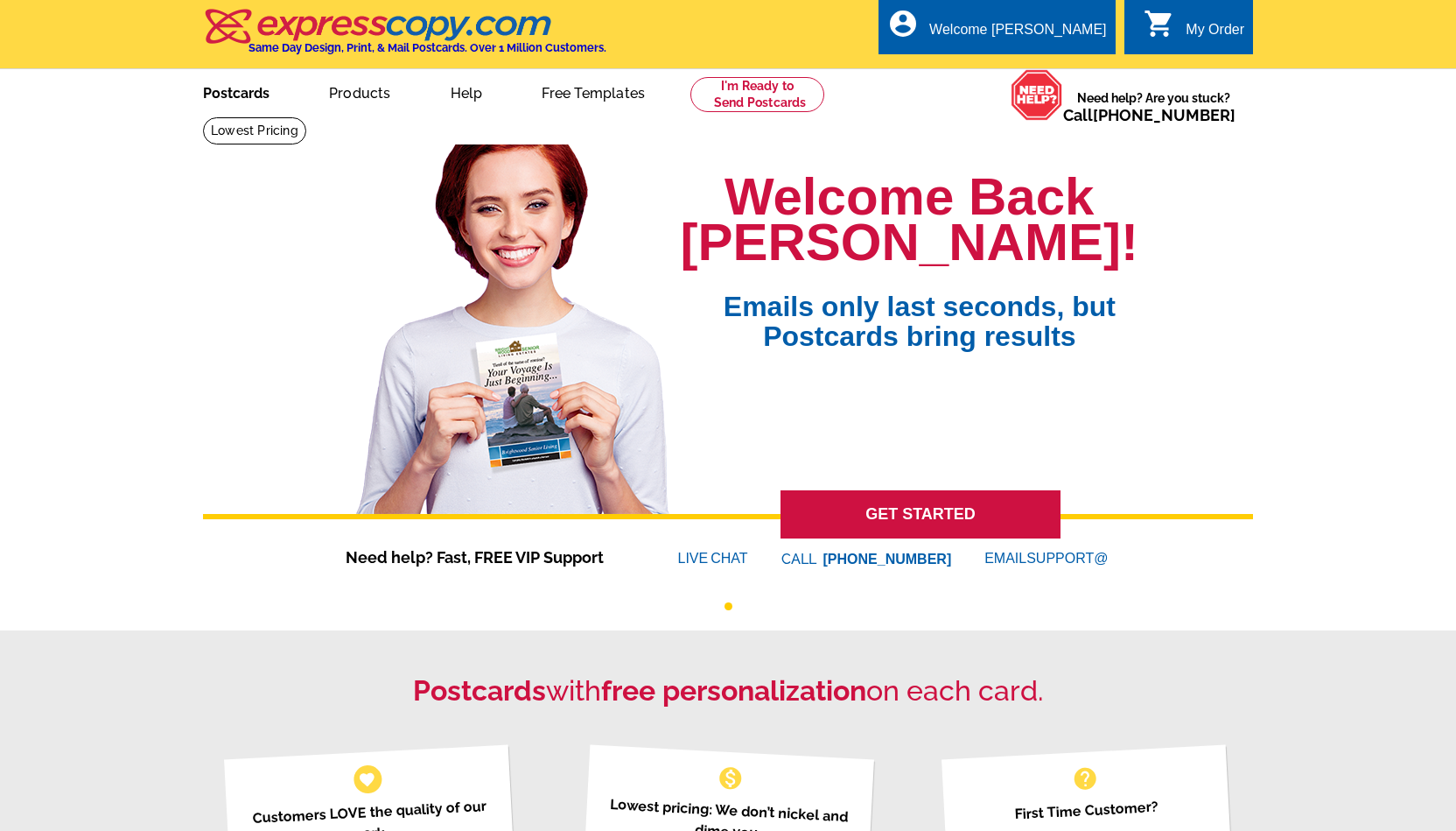
click at [238, 108] on link "Postcards" at bounding box center [236, 91] width 123 height 41
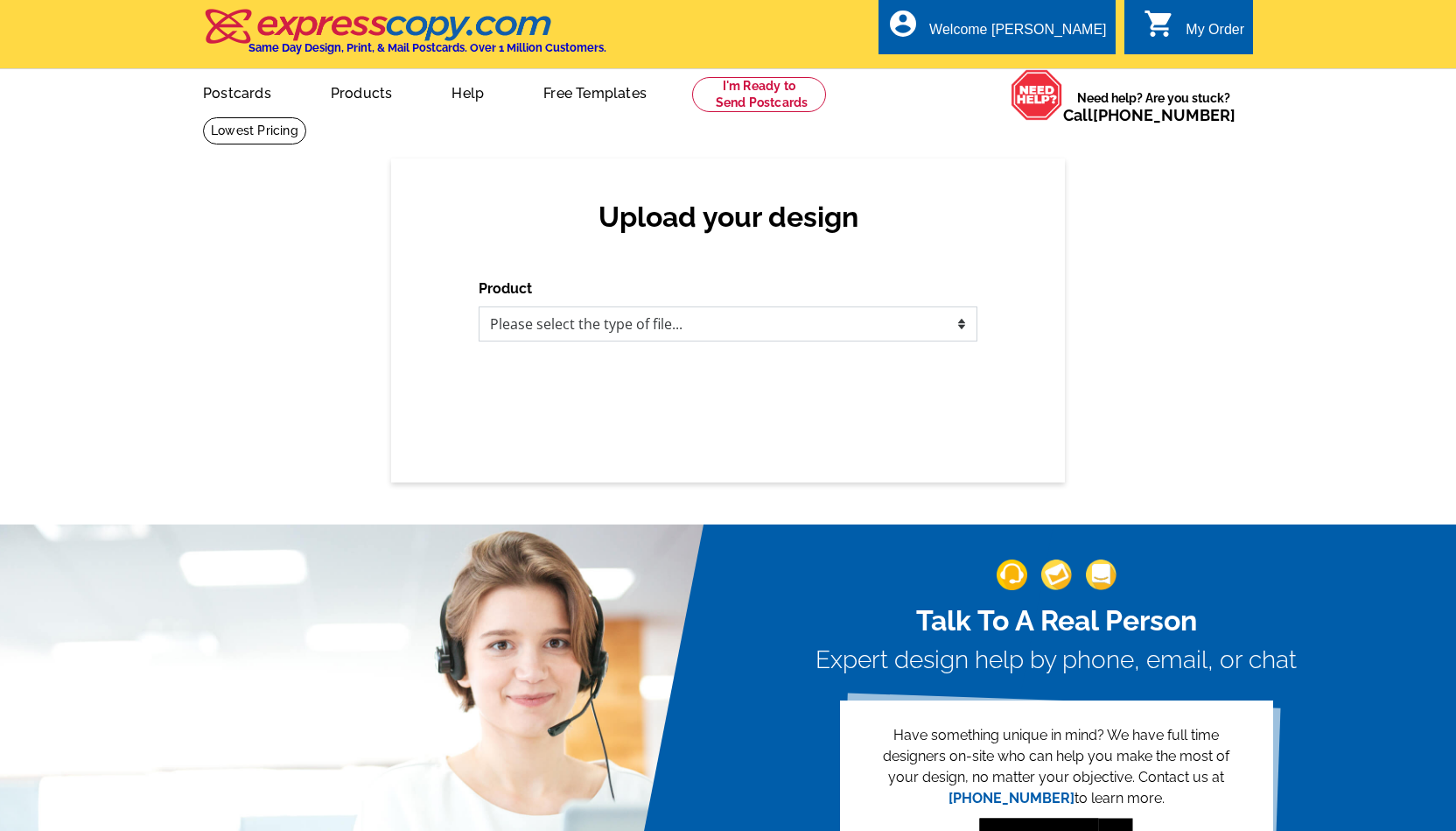
select select "1"
click option "Postcards" at bounding box center [0, 0] width 0 height 0
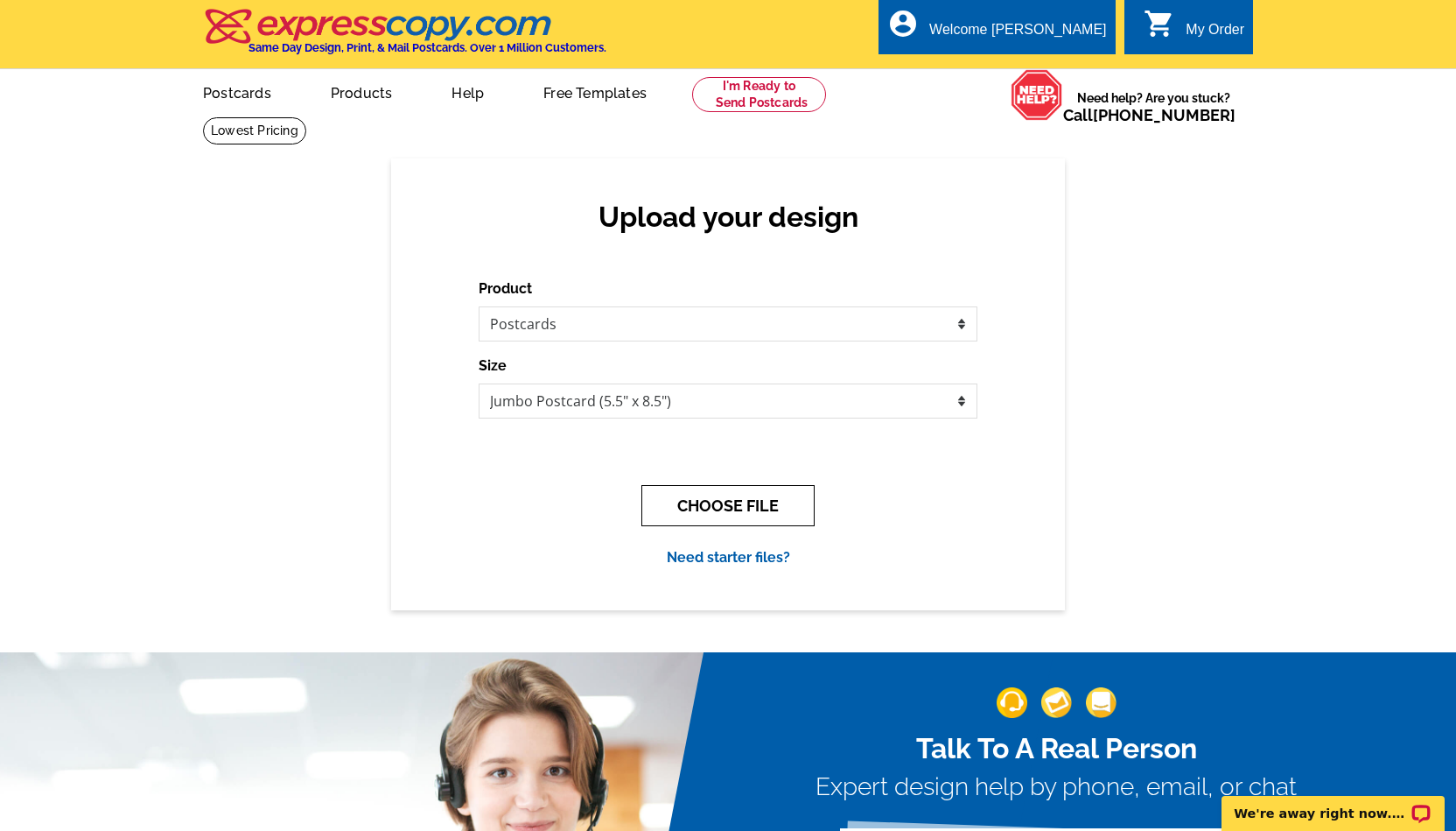
click at [688, 504] on button "CHOOSE FILE" at bounding box center [727, 506] width 173 height 41
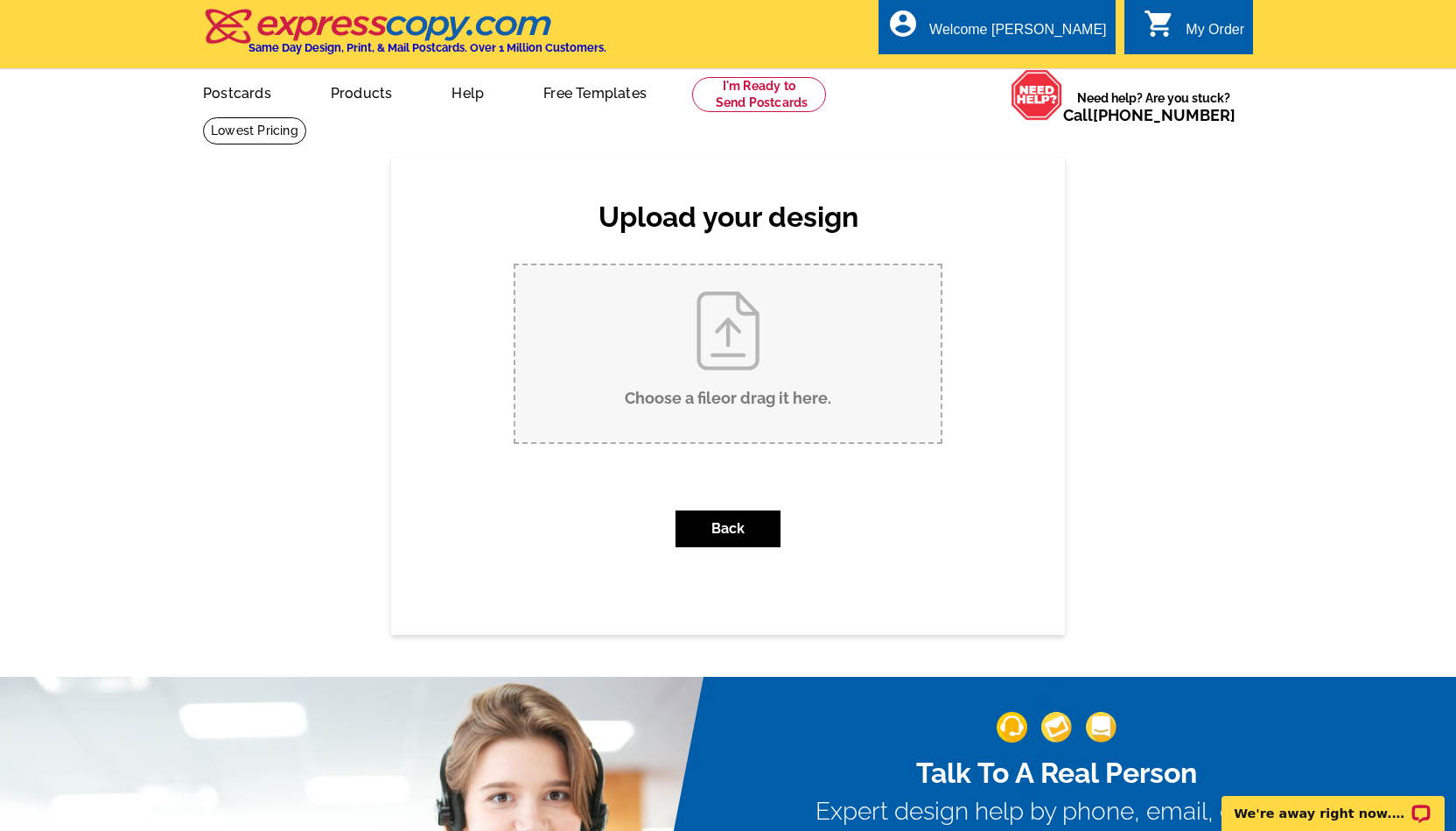
click at [661, 349] on input "Choose a file or drag it here ." at bounding box center [727, 354] width 425 height 177
type input "C:\fakepath\postcard-sold.pdf"
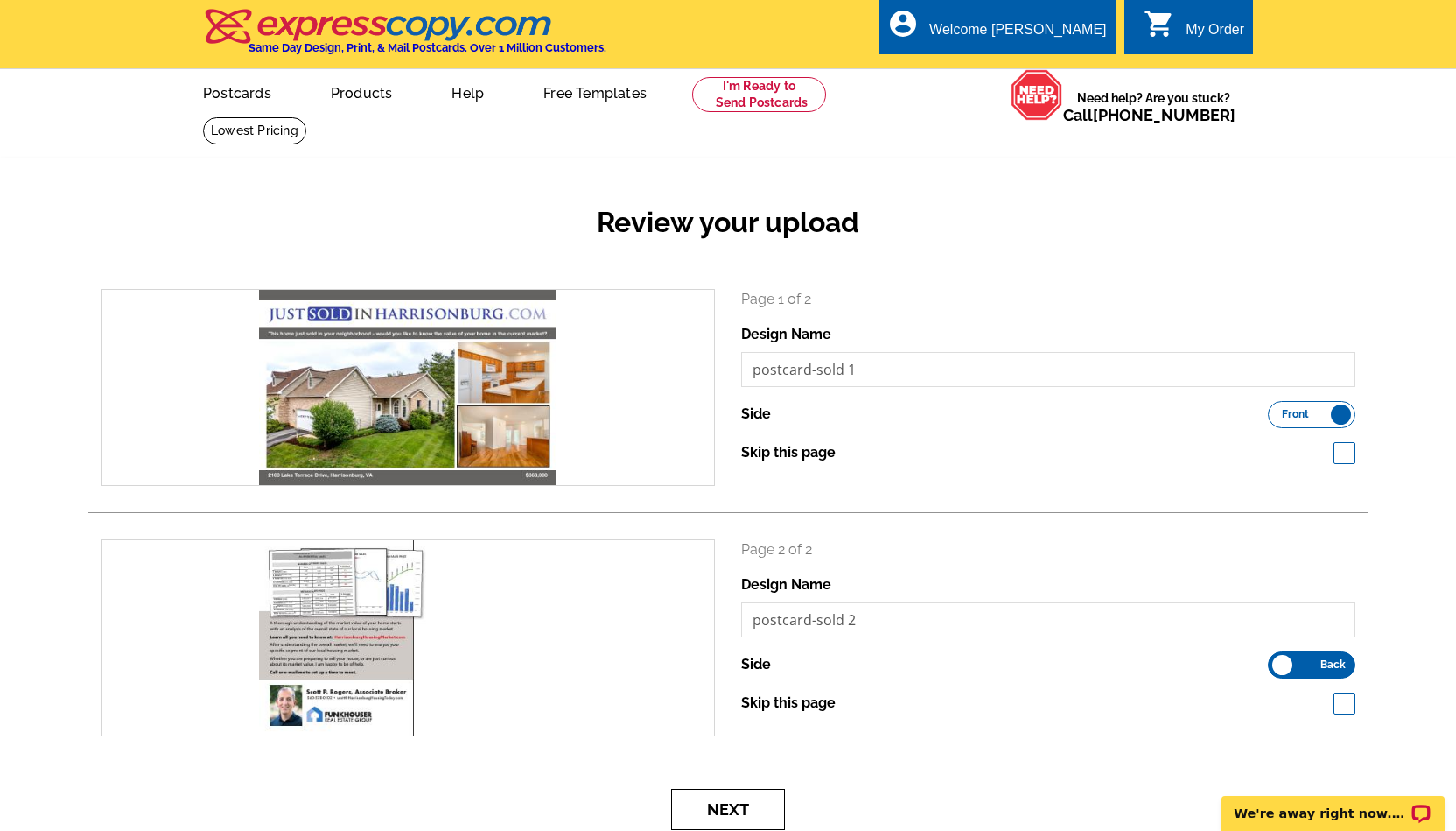
click at [708, 806] on button "Next" at bounding box center [727, 809] width 113 height 41
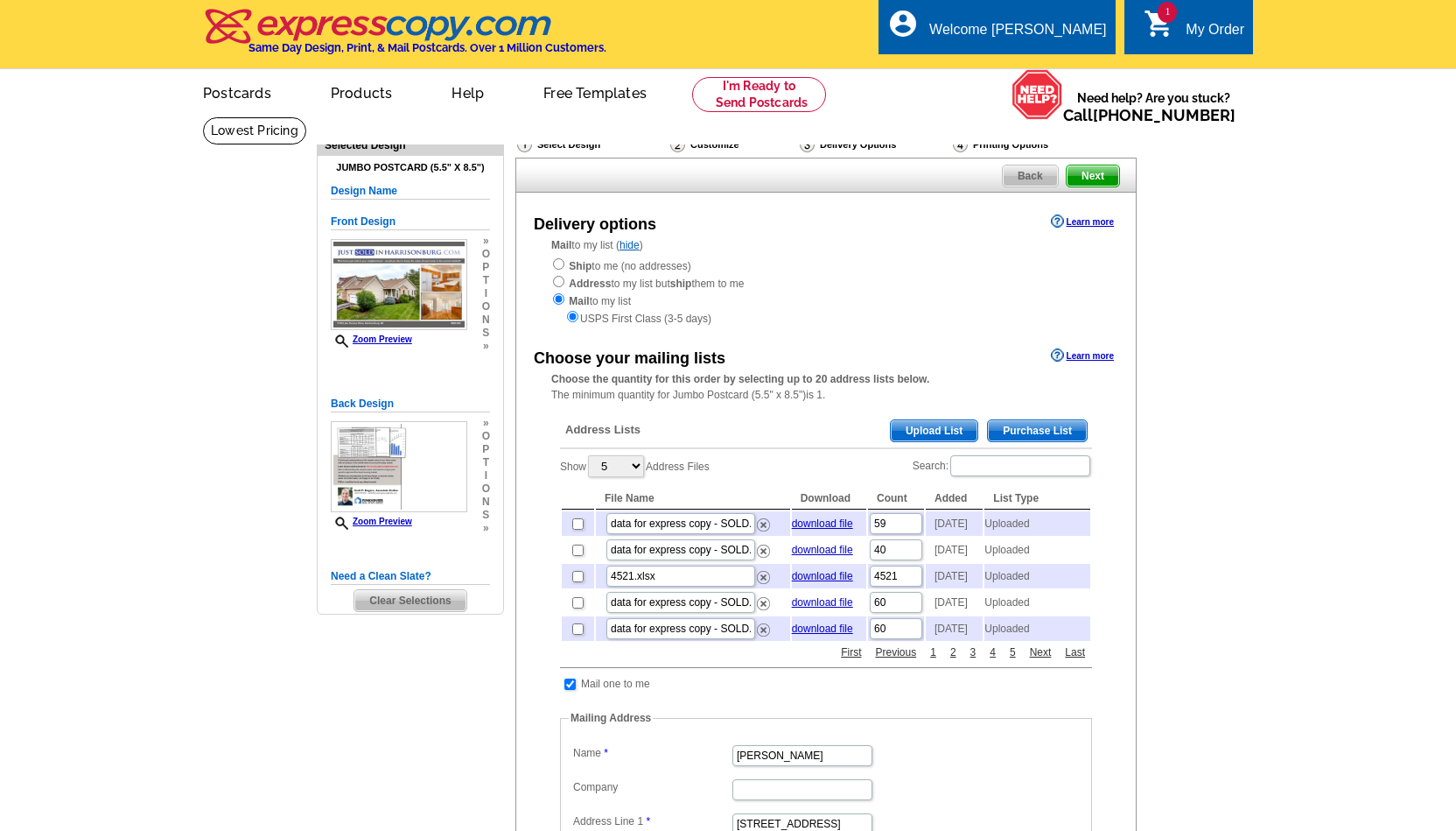
click at [946, 432] on span "Upload List" at bounding box center [933, 431] width 86 height 21
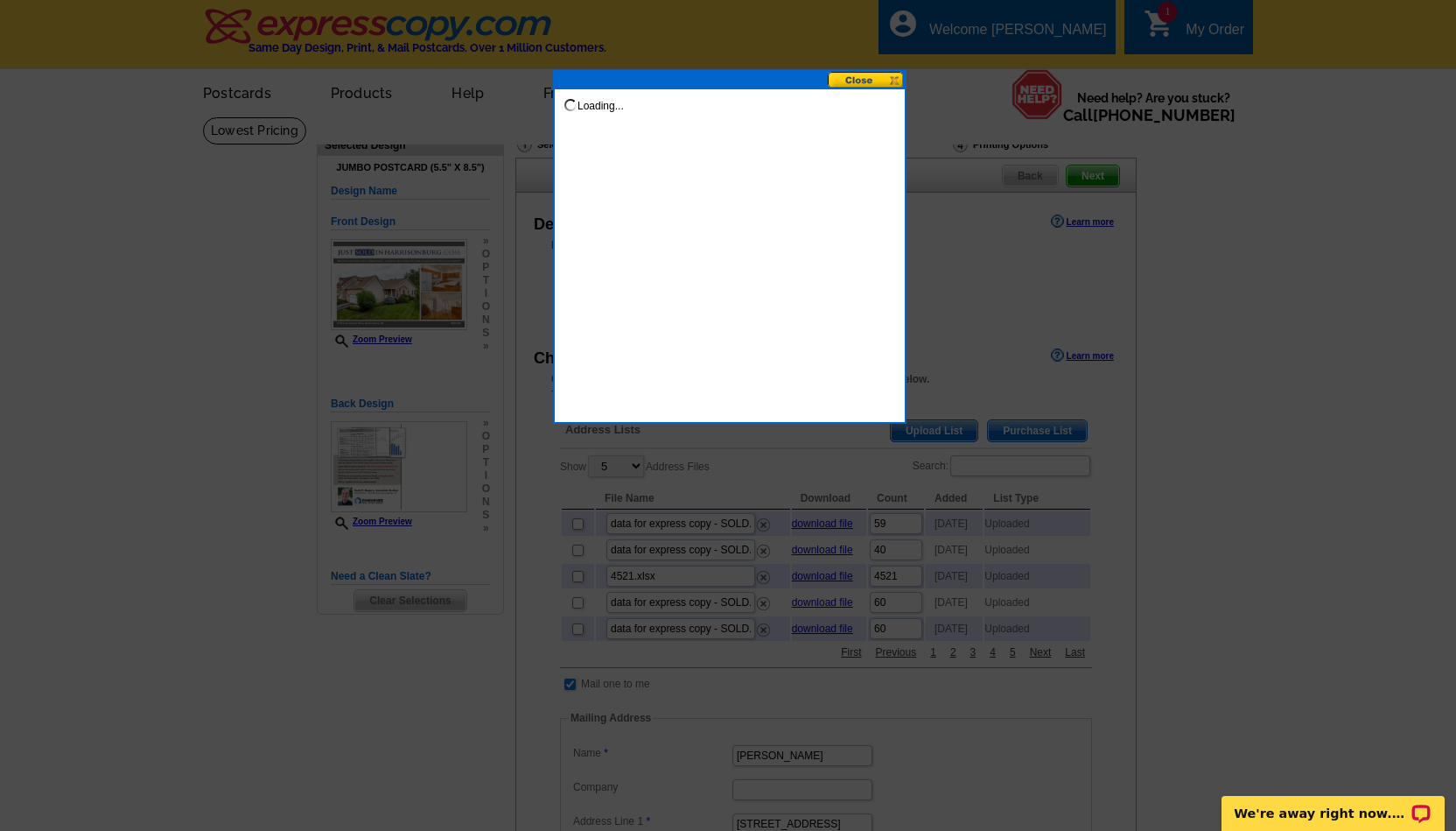
click at [848, 81] on button at bounding box center [866, 79] width 77 height 16
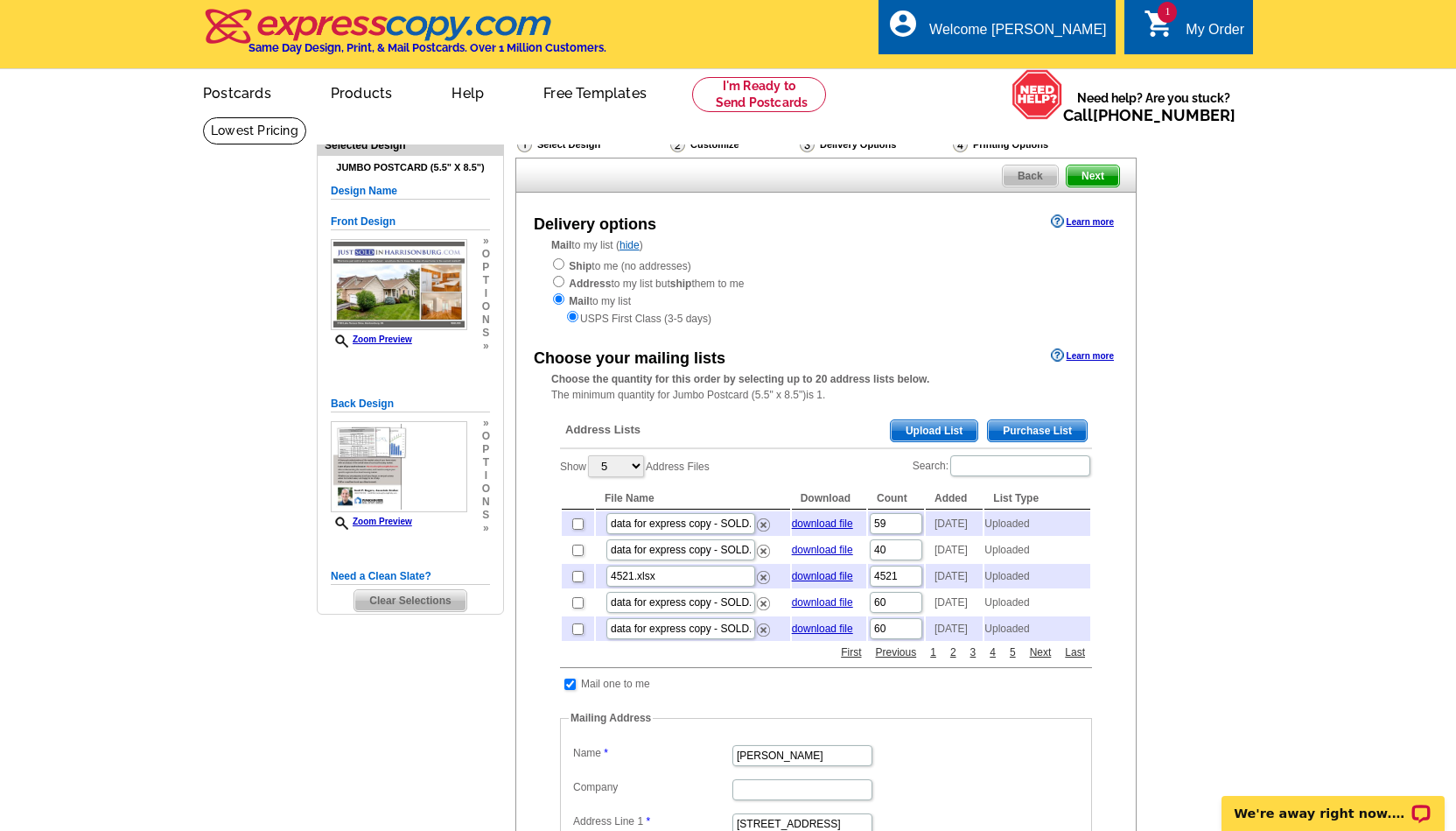
click at [923, 430] on span "Upload List" at bounding box center [933, 431] width 86 height 21
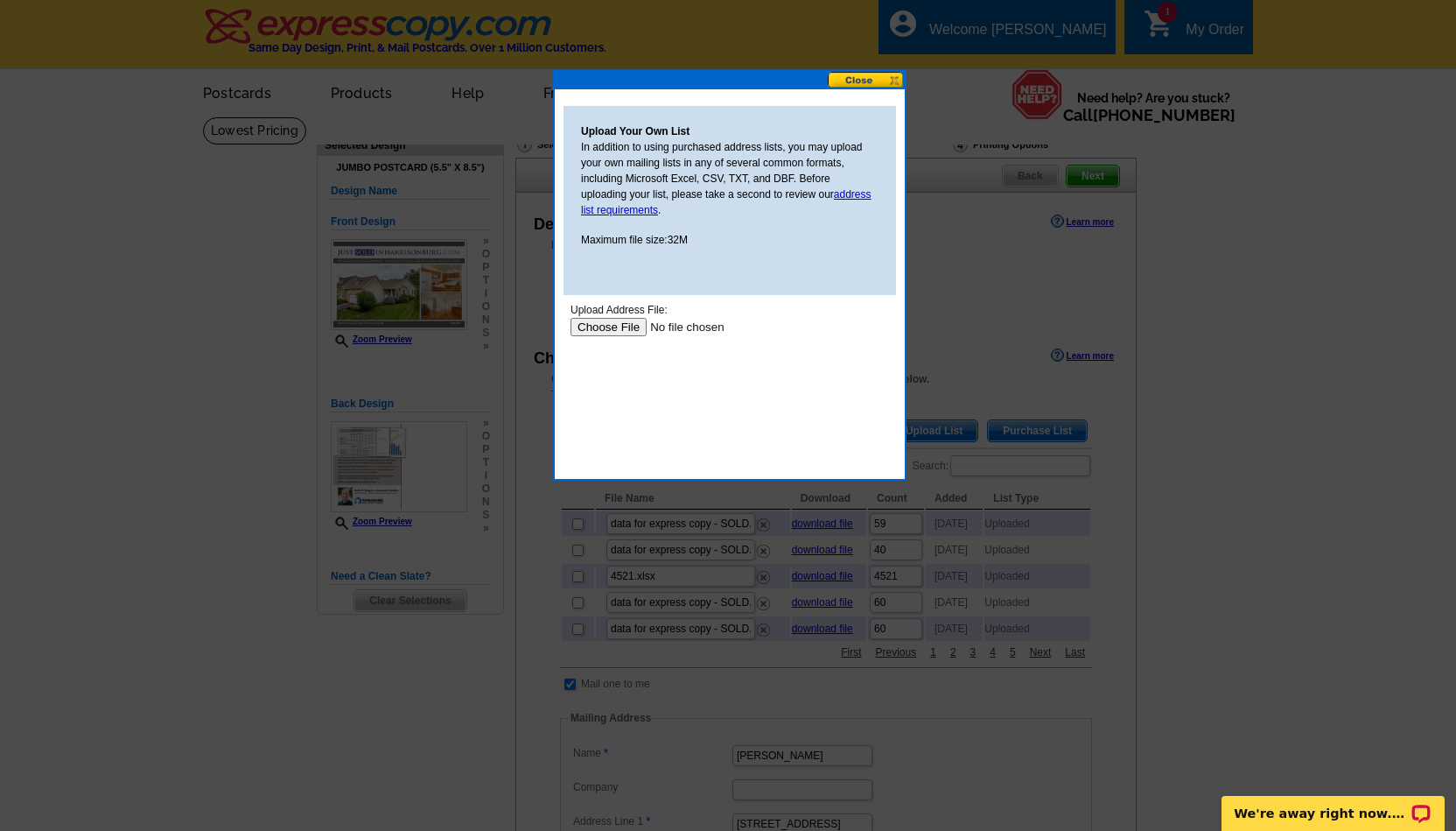
click at [611, 333] on input "file" at bounding box center [681, 326] width 222 height 18
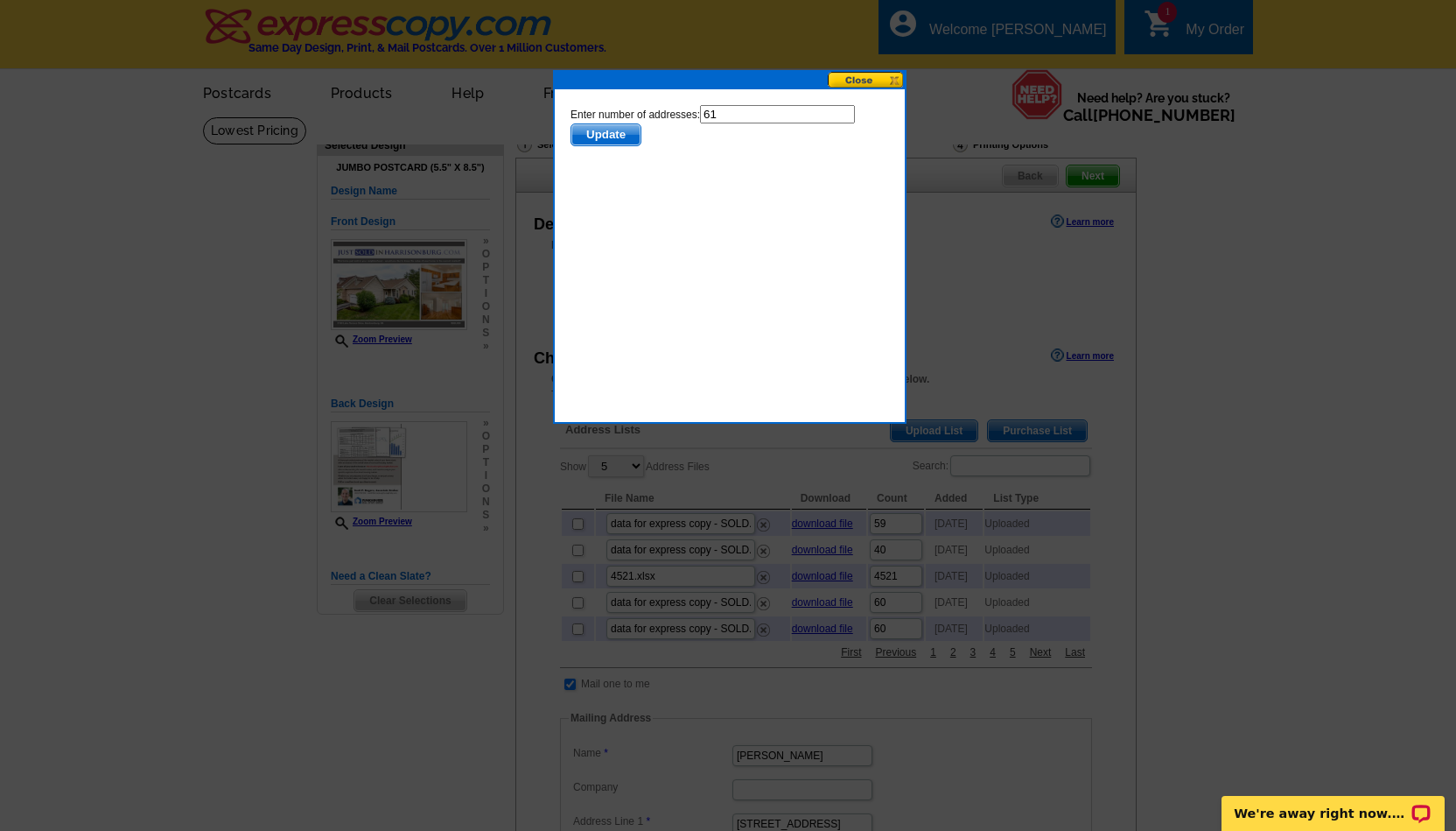
click at [751, 111] on input "61" at bounding box center [777, 113] width 155 height 18
type input "60"
click html "Enter number of addresses: 60 Update"
click at [598, 132] on span "Update" at bounding box center [605, 135] width 69 height 21
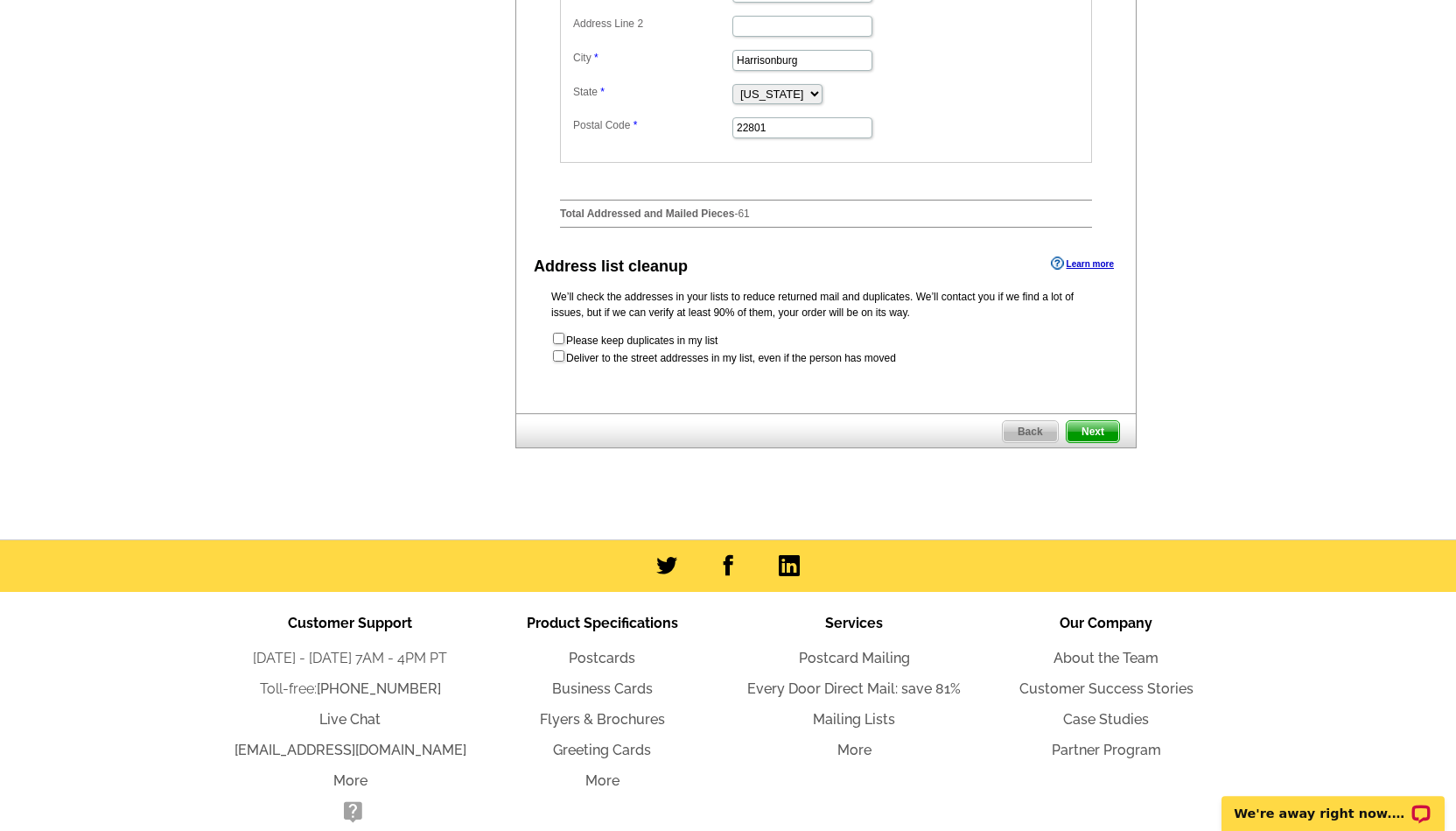
scroll to position [831, 0]
click at [1103, 422] on span "Next" at bounding box center [1092, 432] width 52 height 21
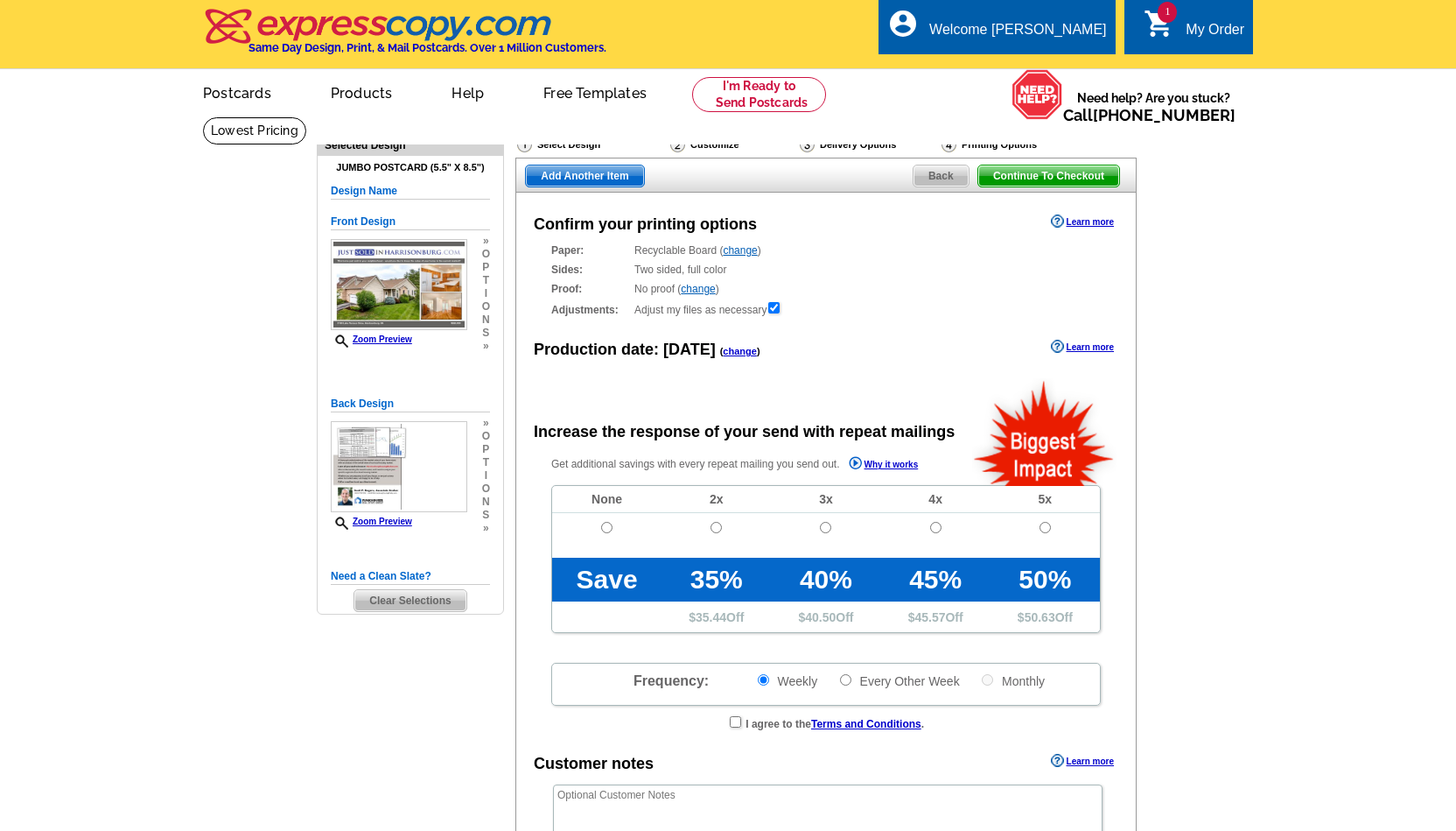
radio input "false"
click at [608, 530] on input "radio" at bounding box center [607, 528] width 12 height 12
radio input "true"
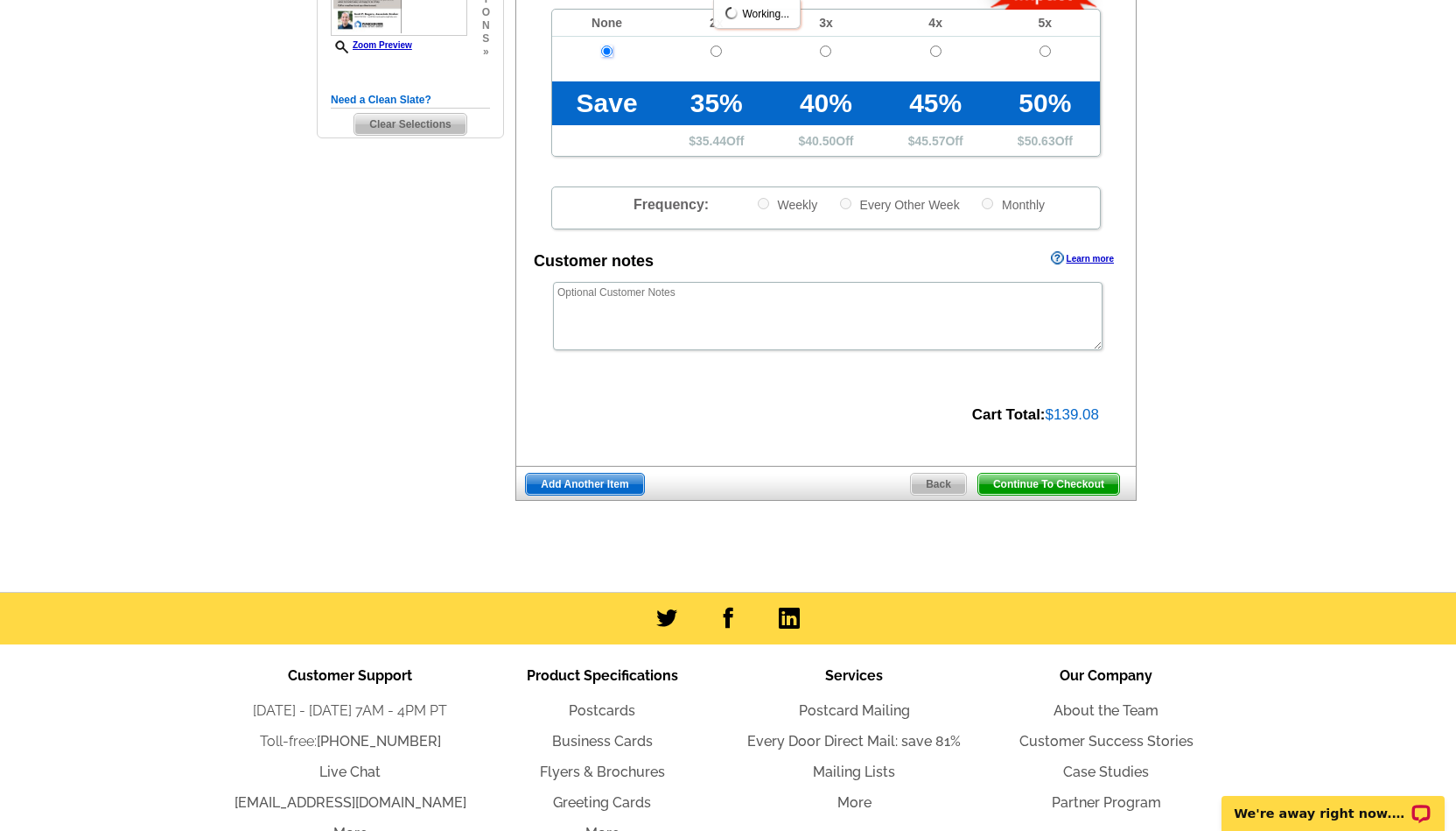
scroll to position [477, 0]
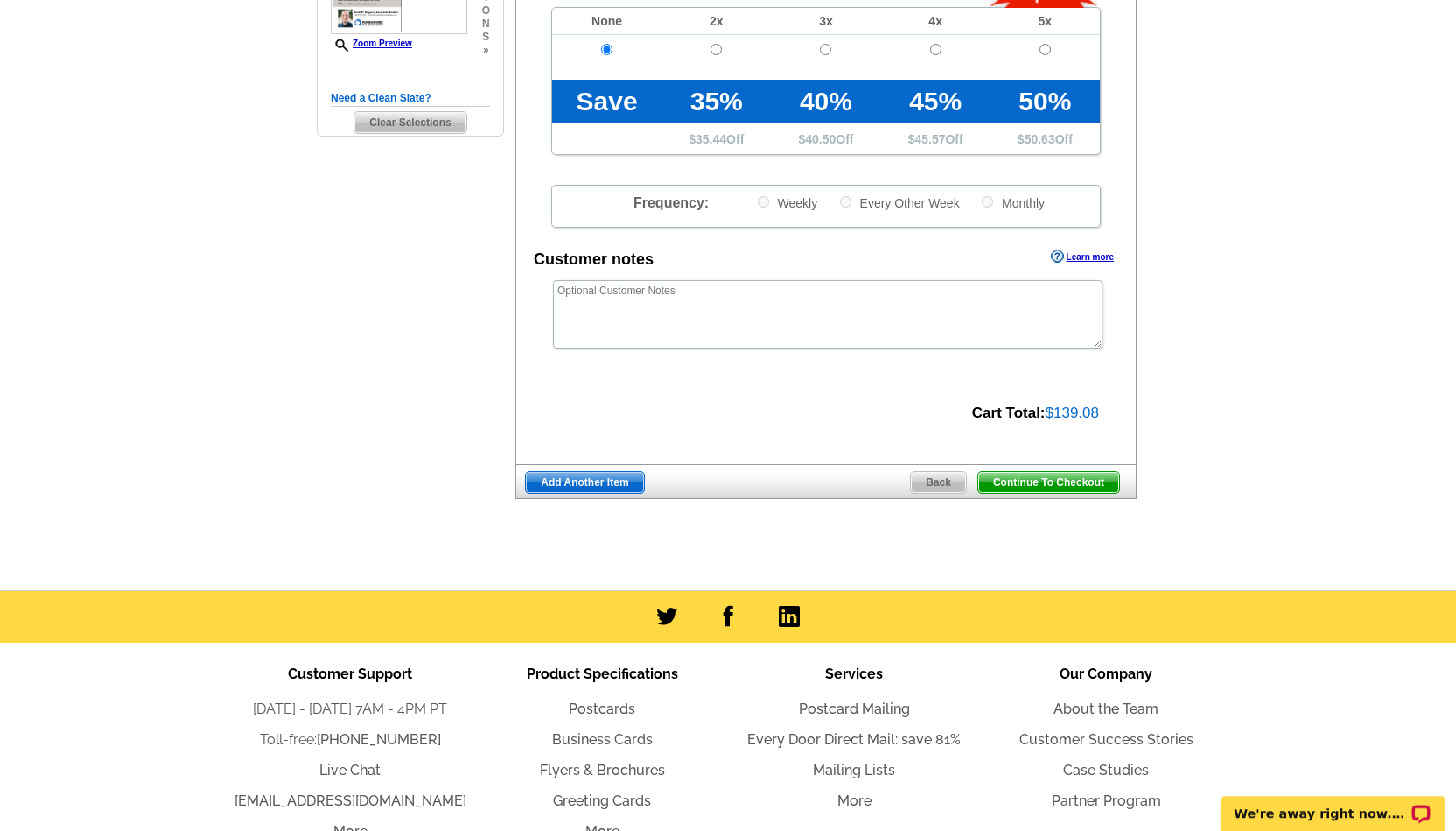
click at [1057, 494] on div "Continue To Checkout Back Add Another Item" at bounding box center [826, 481] width 622 height 35
click at [1051, 488] on span "Continue To Checkout" at bounding box center [1047, 482] width 140 height 21
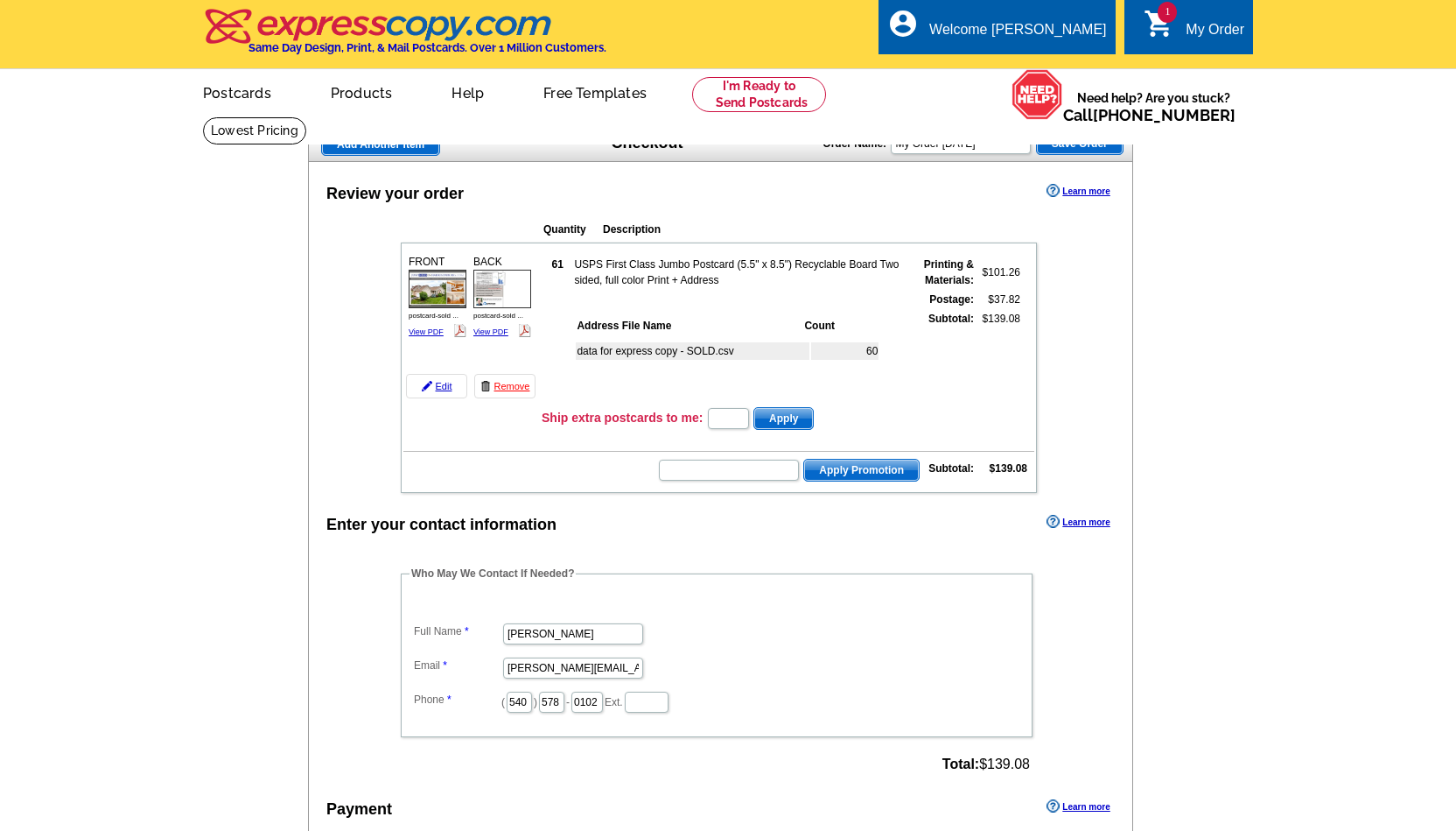
scroll to position [334, 0]
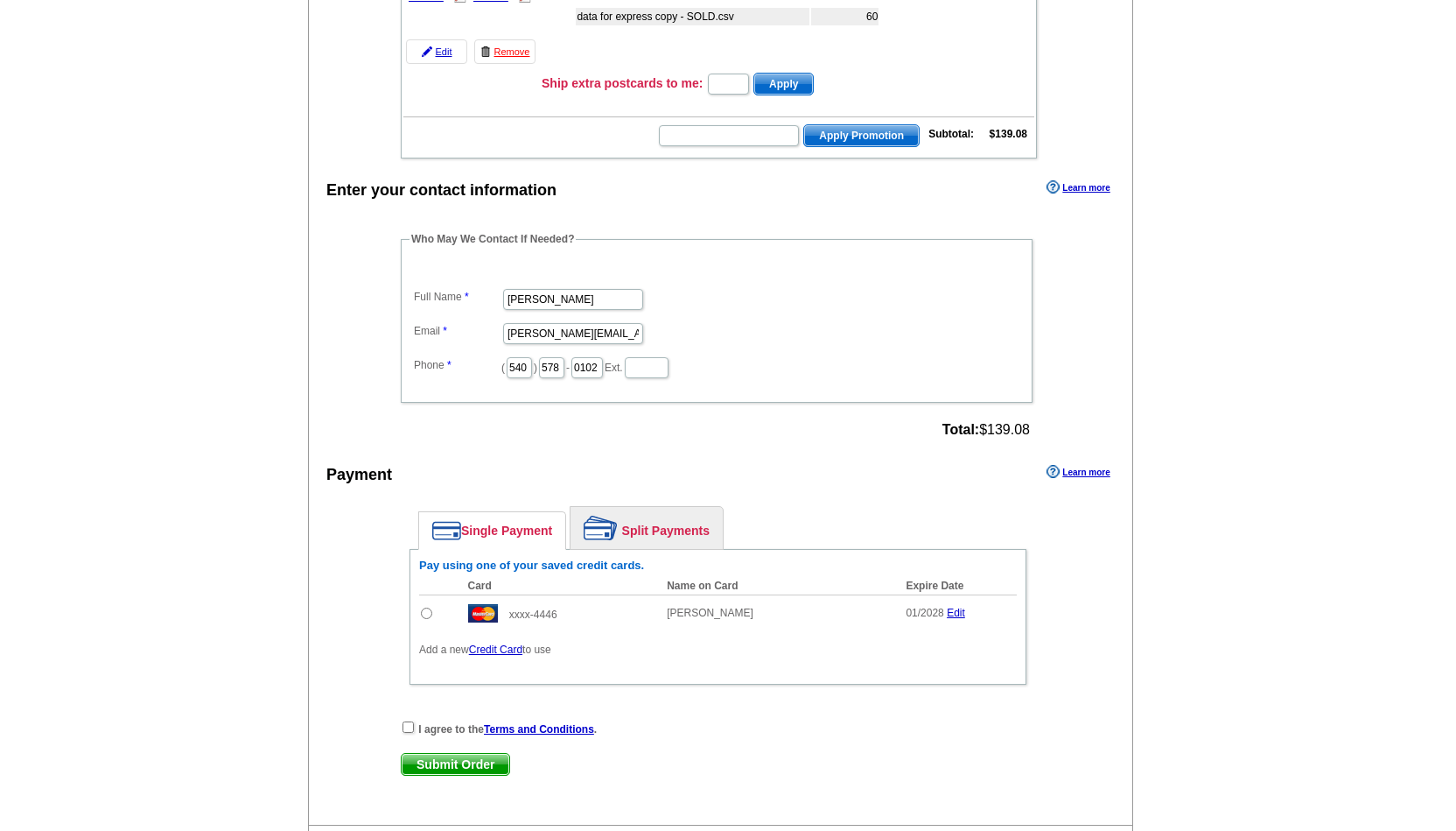
click at [426, 612] on input "radio" at bounding box center [427, 613] width 12 height 12
radio input "true"
click at [410, 729] on input "checkbox" at bounding box center [409, 727] width 12 height 12
checkbox input "true"
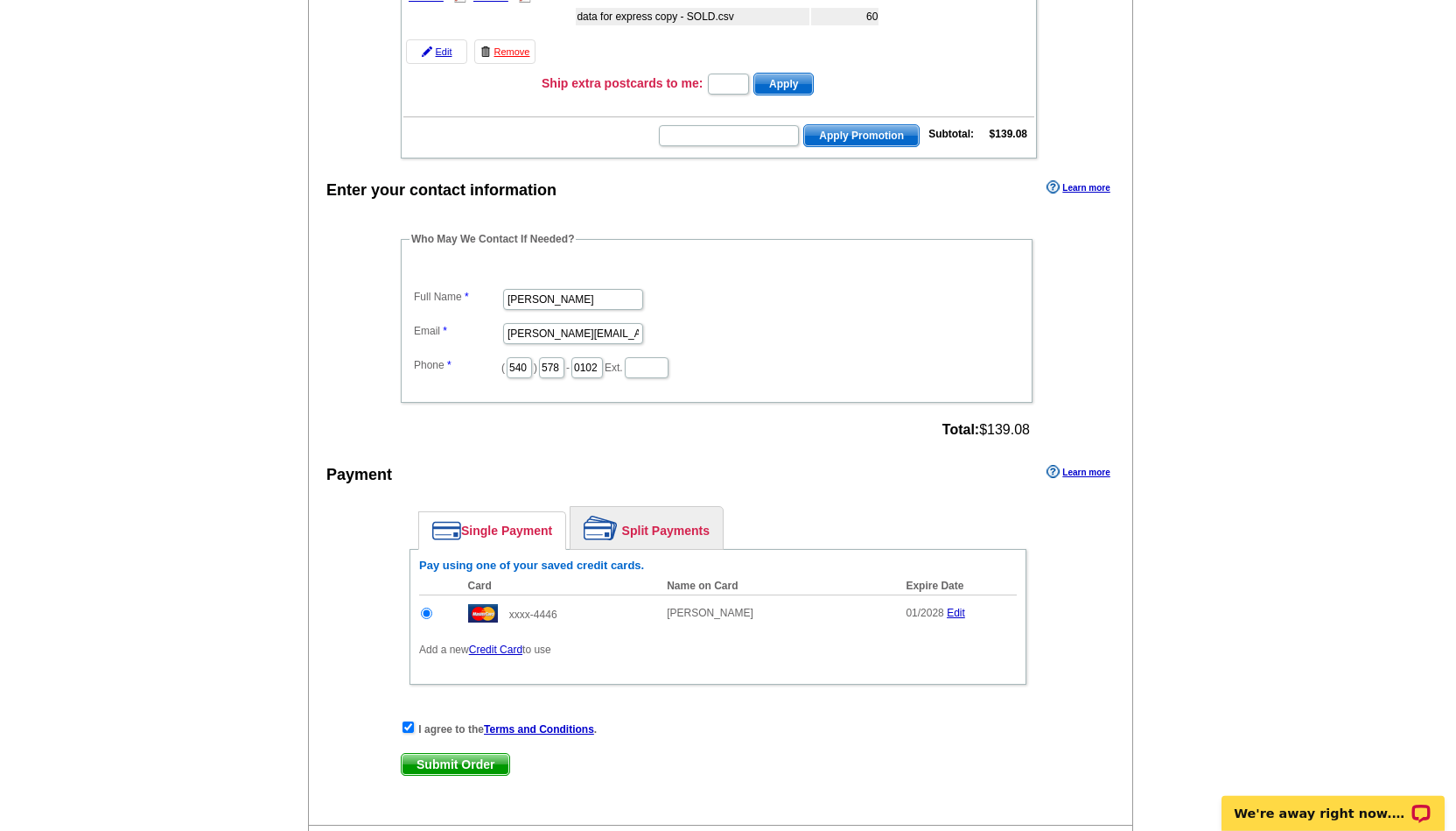
click at [422, 763] on span "Submit Order" at bounding box center [455, 764] width 107 height 21
